Goal: Information Seeking & Learning: Understand process/instructions

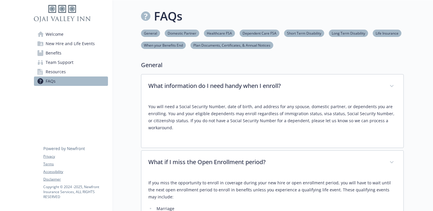
scroll to position [1, 0]
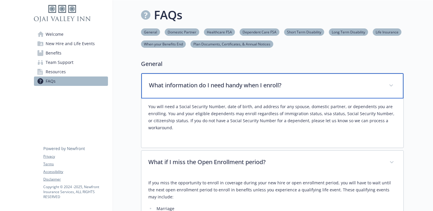
click at [217, 94] on div "What information do I need handy when I enroll?" at bounding box center [272, 85] width 262 height 25
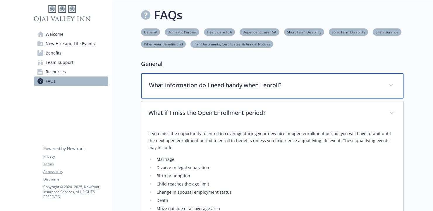
scroll to position [0, 0]
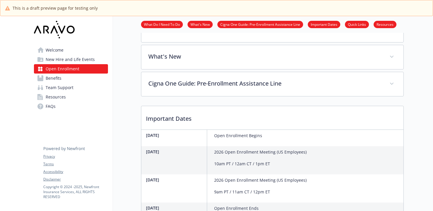
scroll to position [189, 0]
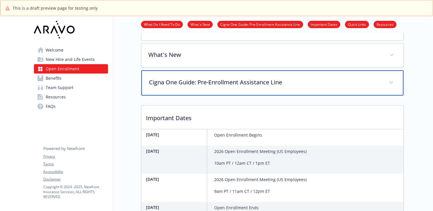
click at [229, 87] on p "Cigna One Guide: Pre-Enrollment Assistance Line" at bounding box center [265, 82] width 233 height 9
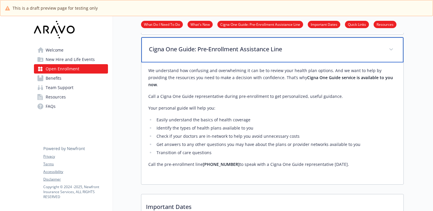
scroll to position [178, 0]
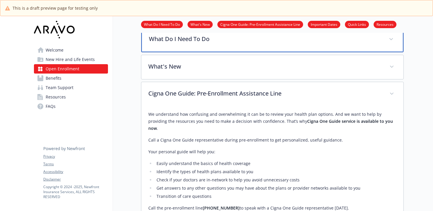
click at [186, 52] on div "What Do I Need To Do" at bounding box center [272, 39] width 262 height 25
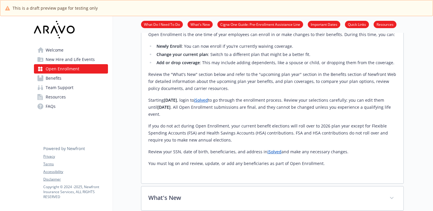
scroll to position [228, 0]
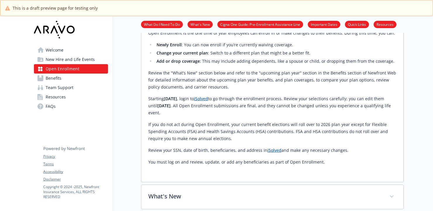
click at [208, 101] on link "iSolved" at bounding box center [201, 99] width 14 height 6
